Goal: Transaction & Acquisition: Obtain resource

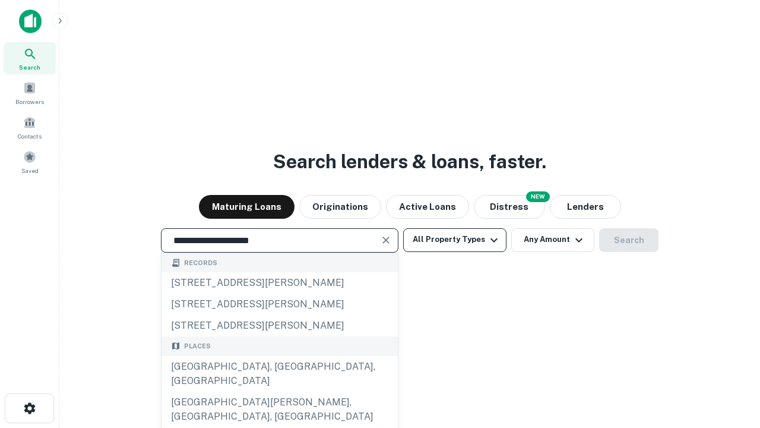
click at [279, 392] on div "Santa Monica, CA, USA" at bounding box center [280, 374] width 236 height 36
click at [455, 239] on button "All Property Types" at bounding box center [454, 240] width 103 height 24
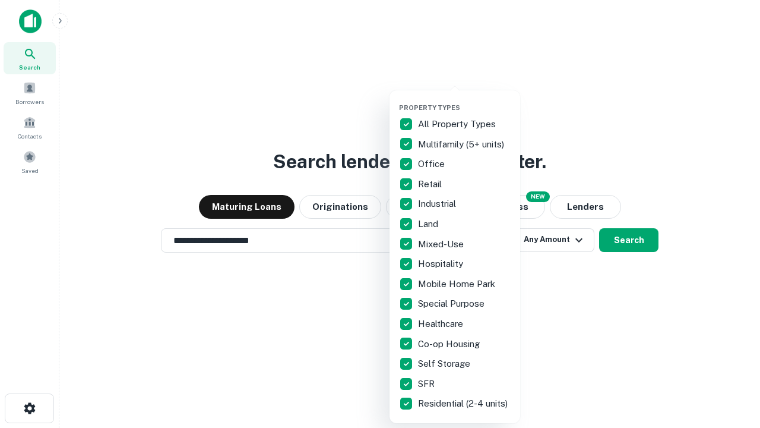
type input "**********"
click at [465, 100] on button "button" at bounding box center [464, 100] width 131 height 1
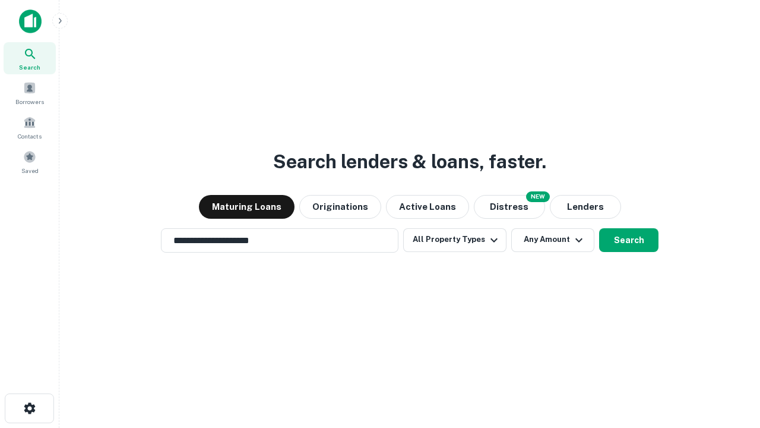
scroll to position [18, 0]
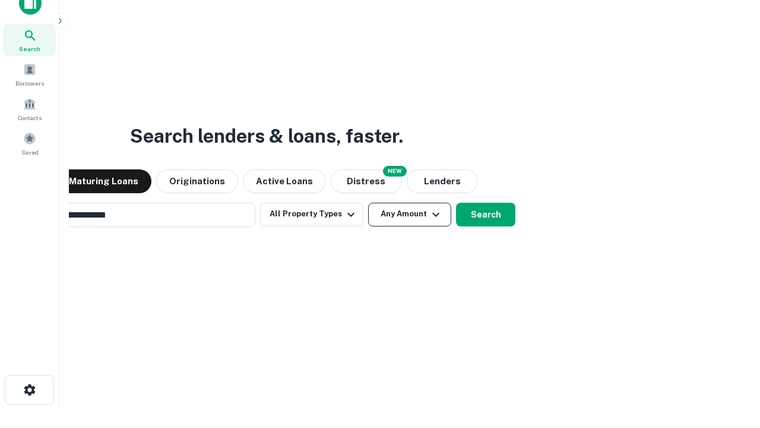
click at [368, 203] on button "Any Amount" at bounding box center [409, 215] width 83 height 24
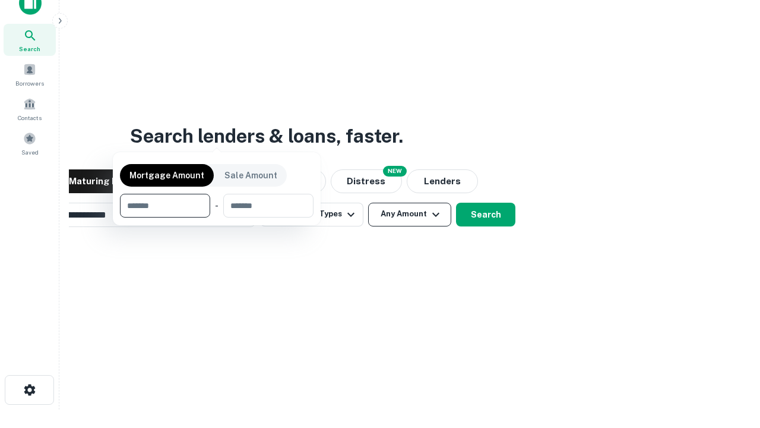
scroll to position [19, 0]
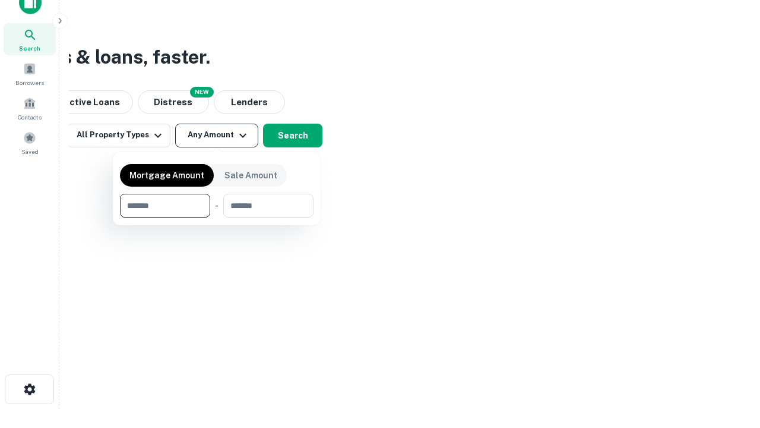
type input "*******"
click at [217, 217] on button "button" at bounding box center [217, 217] width 194 height 1
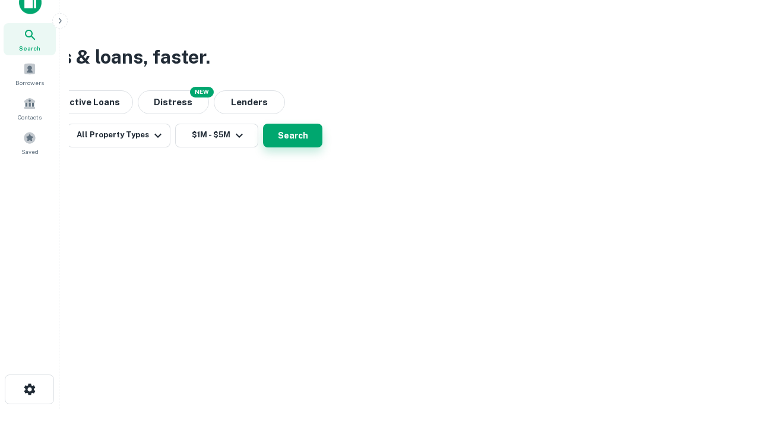
click at [323, 147] on button "Search" at bounding box center [292, 136] width 59 height 24
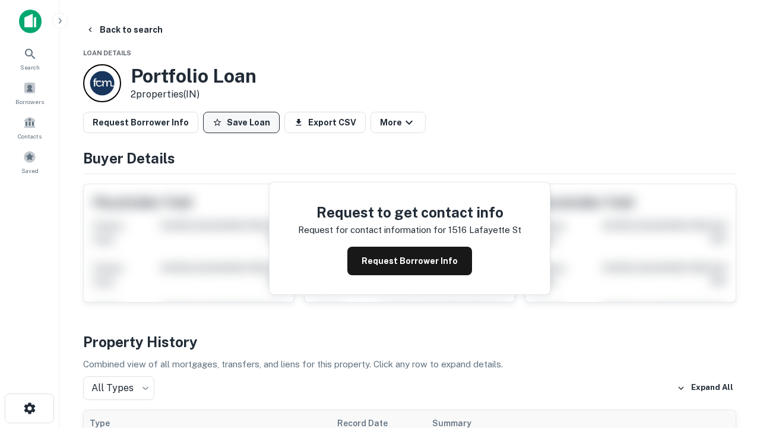
click at [241, 122] on button "Save Loan" at bounding box center [241, 122] width 77 height 21
click at [244, 122] on button "Loan Saved" at bounding box center [244, 122] width 82 height 21
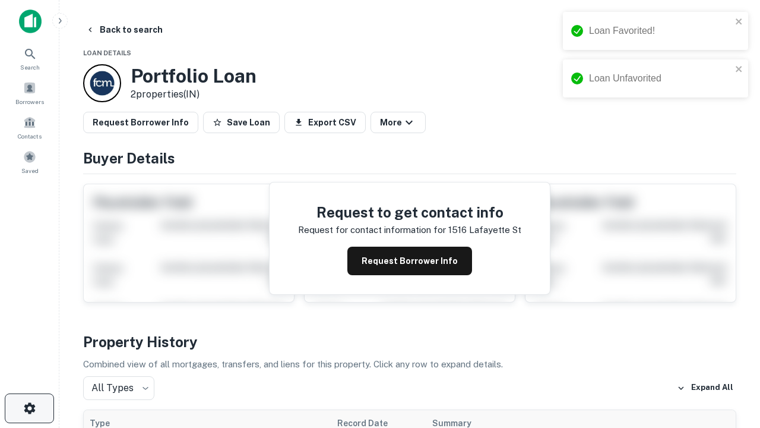
click at [29, 408] on icon "button" at bounding box center [30, 408] width 14 height 14
